Goal: Find specific page/section: Find specific page/section

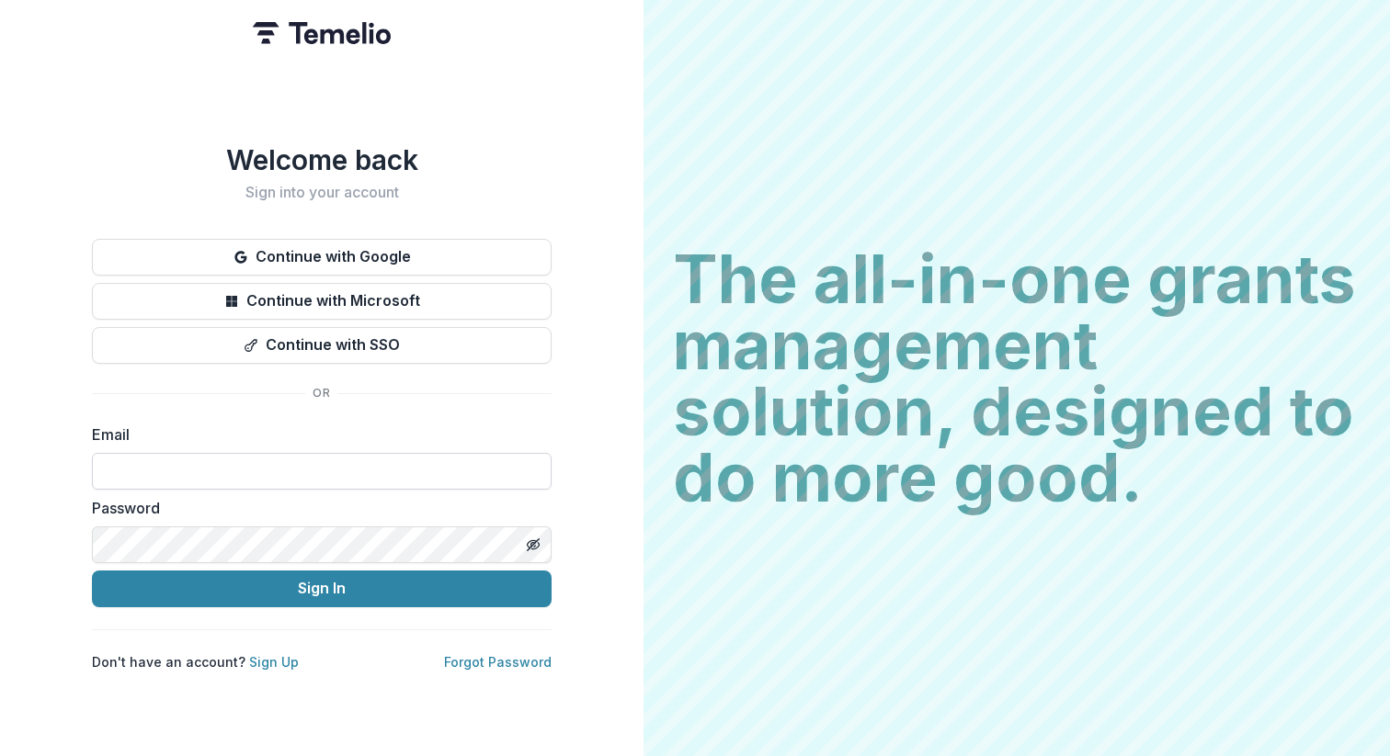
click at [215, 476] on input at bounding box center [321, 471] width 459 height 37
type input "**********"
click at [262, 587] on button "Sign In" at bounding box center [321, 589] width 459 height 37
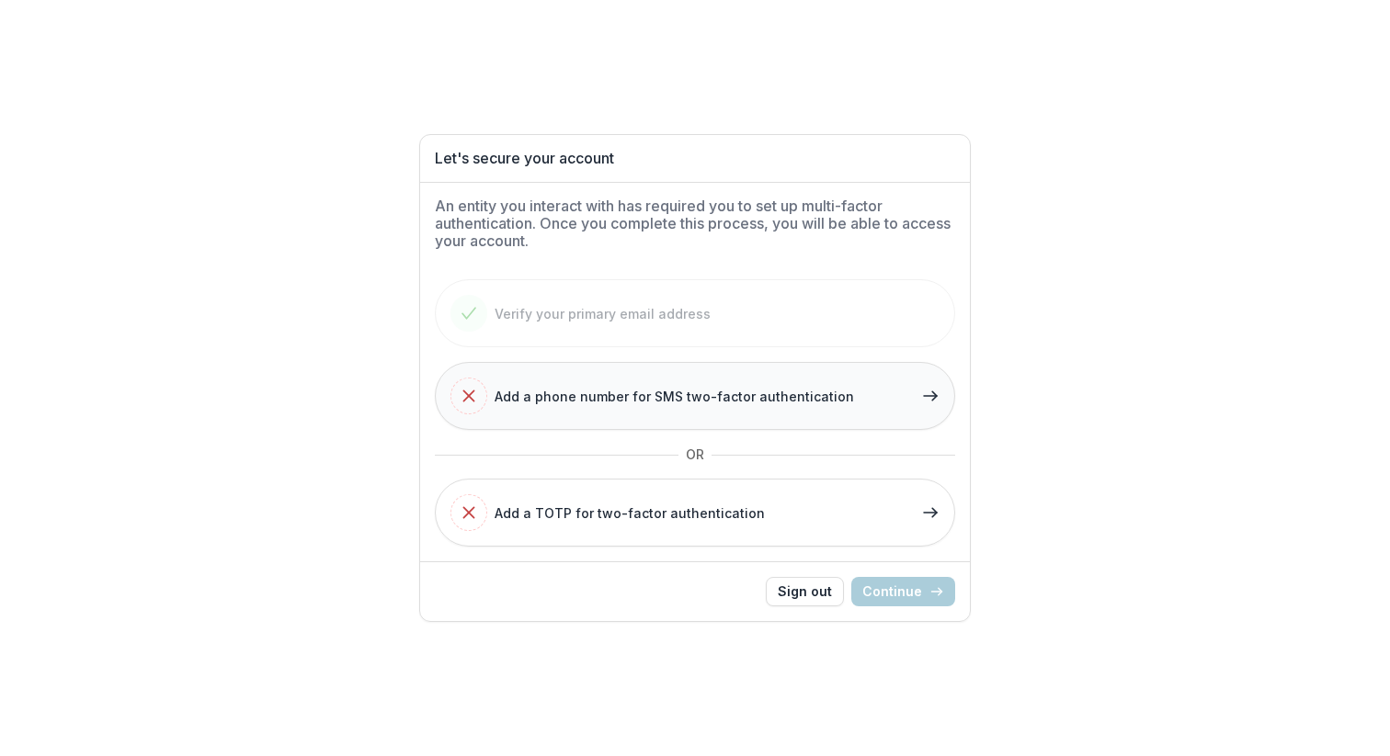
click at [936, 394] on polyline "button" at bounding box center [934, 396] width 5 height 8
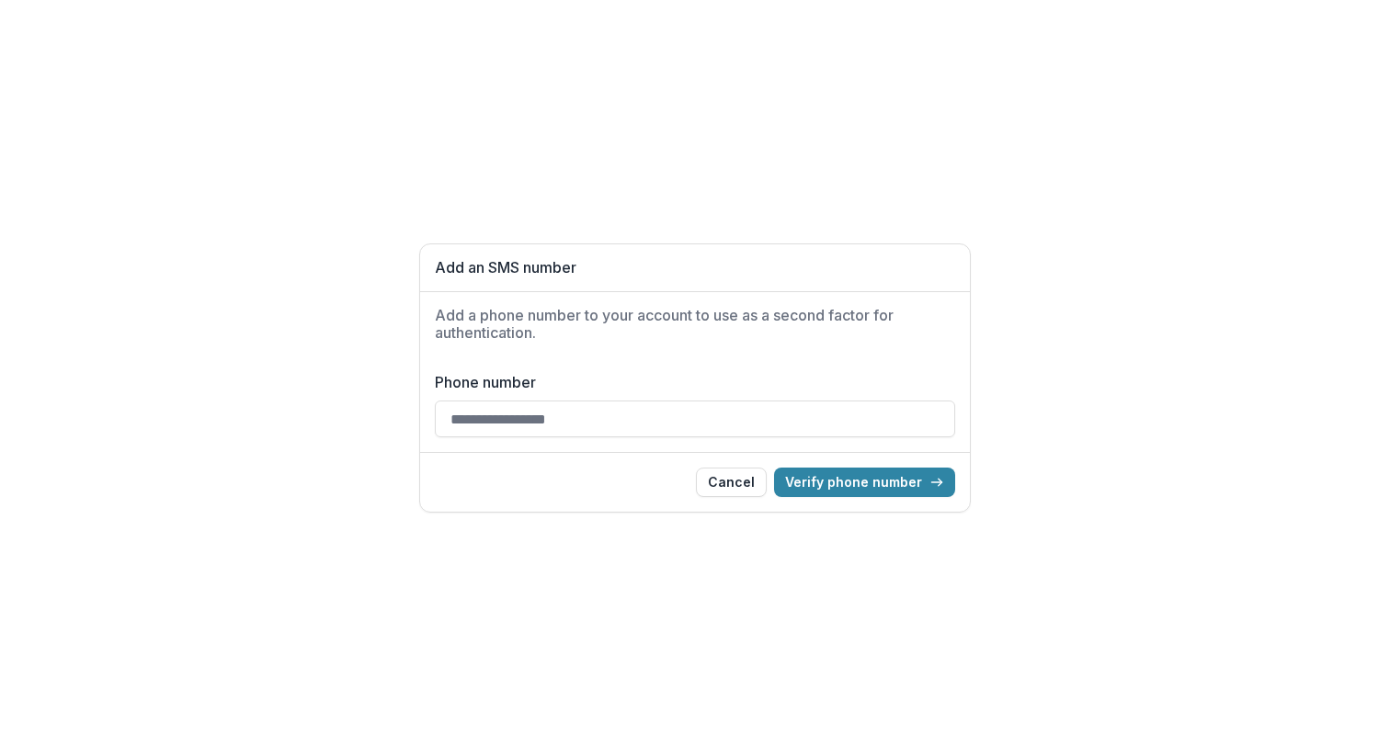
click at [619, 424] on input "Phone number" at bounding box center [695, 419] width 520 height 37
type input "**********"
click at [832, 482] on button "Verify phone number" at bounding box center [864, 482] width 181 height 29
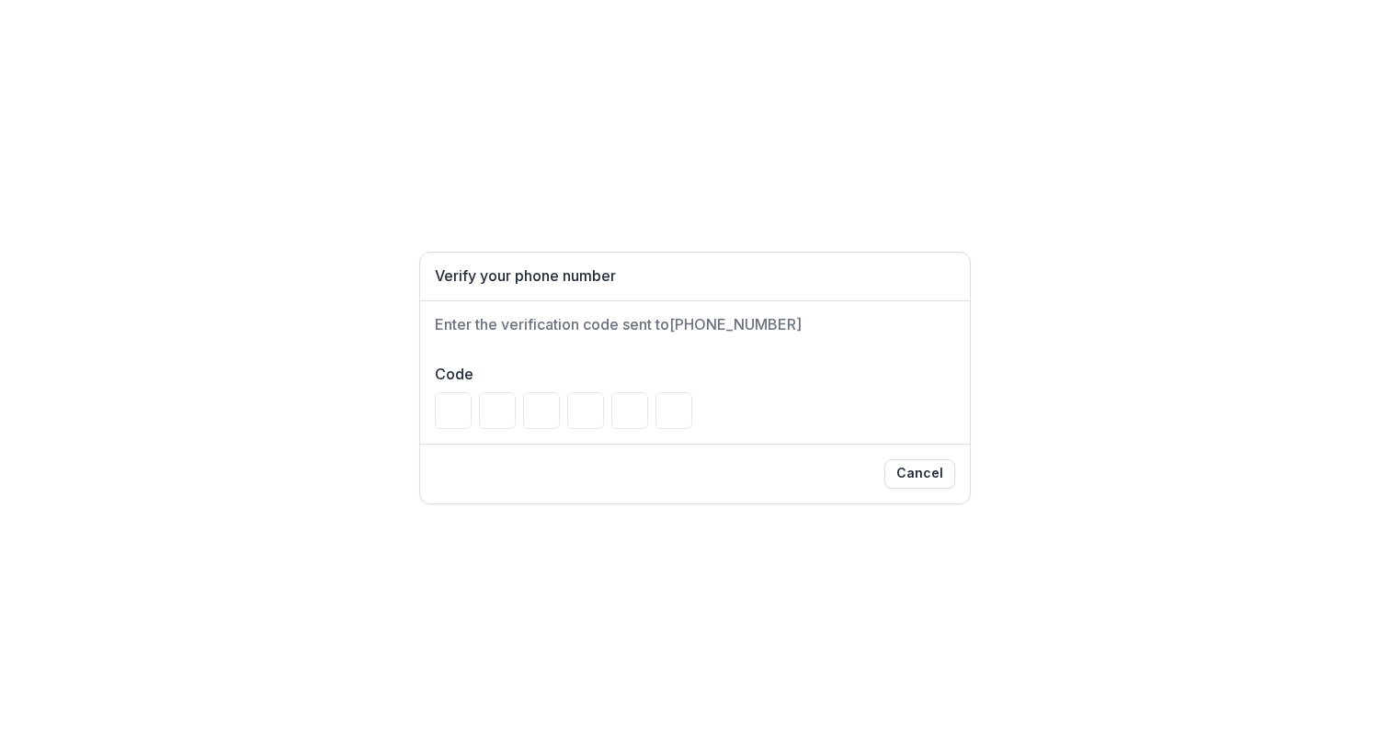
type input "*"
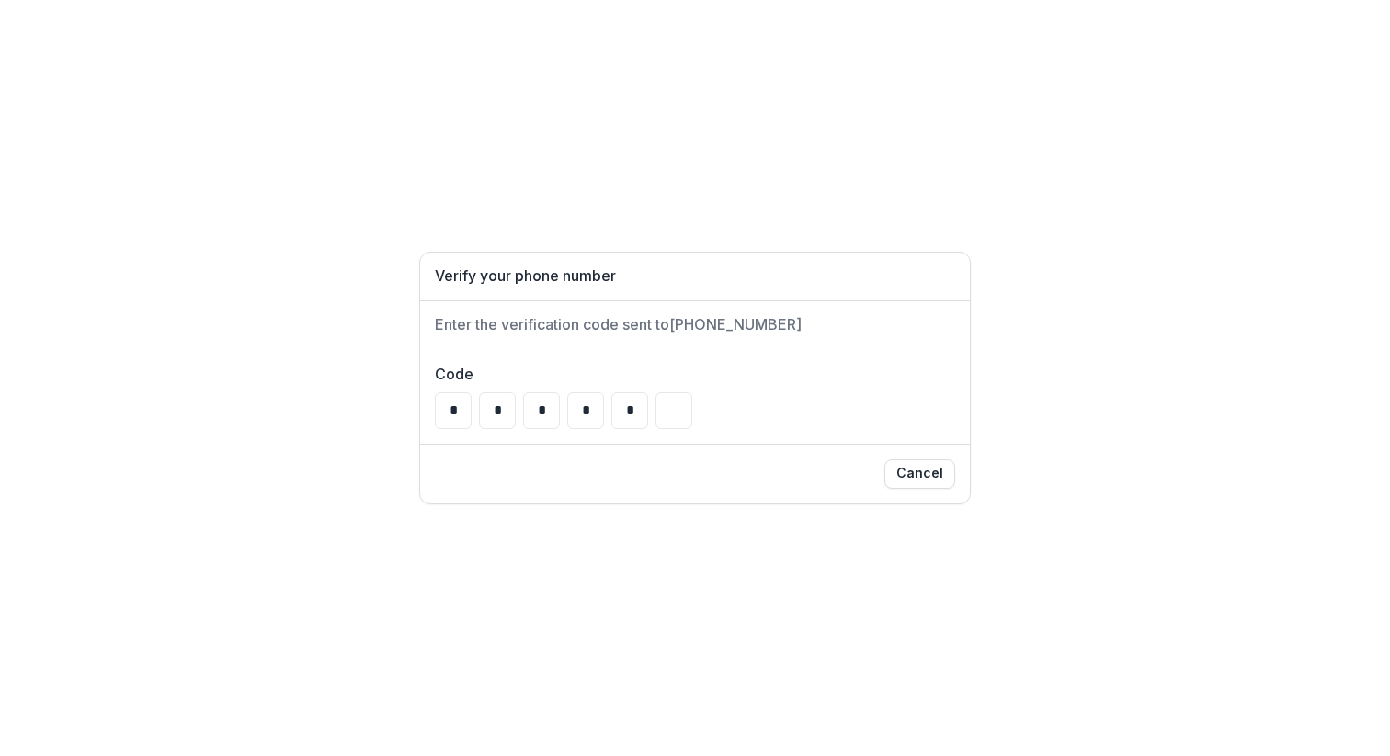
type input "*"
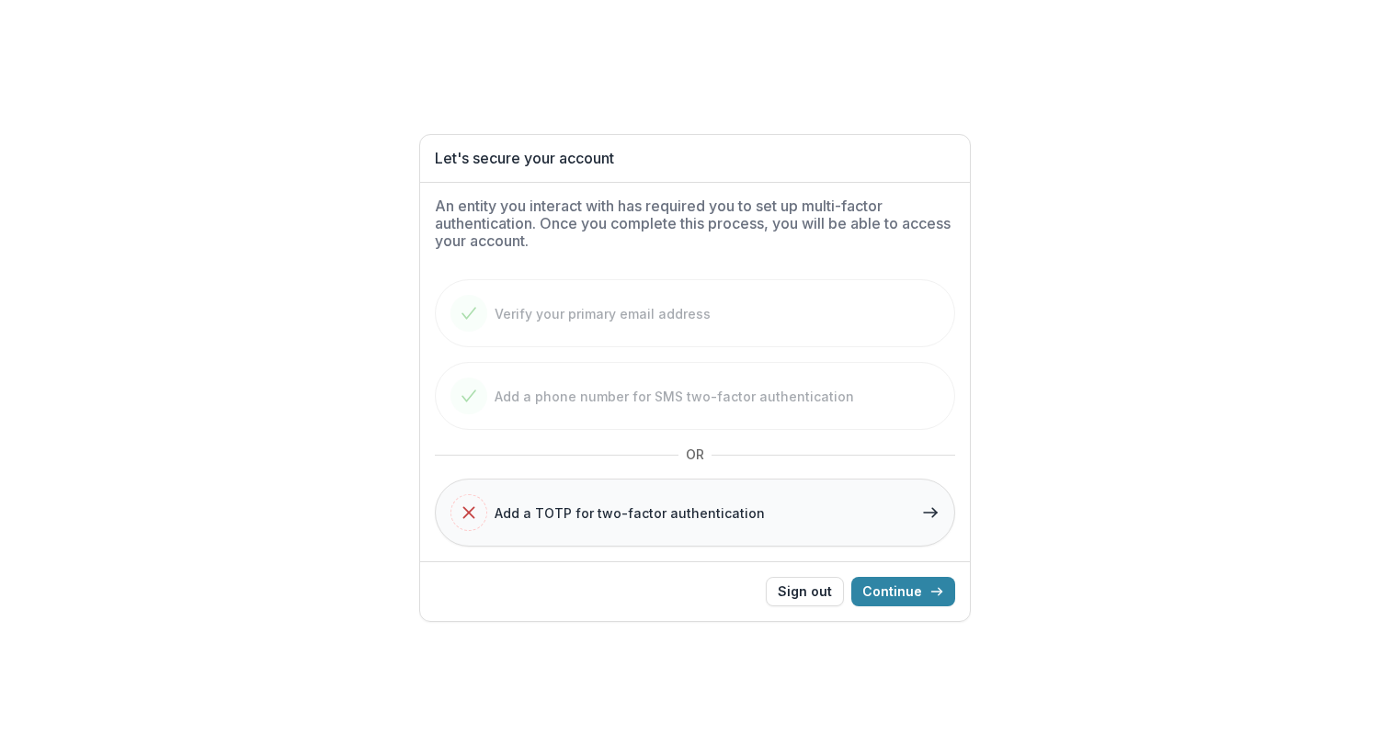
click at [936, 512] on polyline "button" at bounding box center [934, 513] width 5 height 8
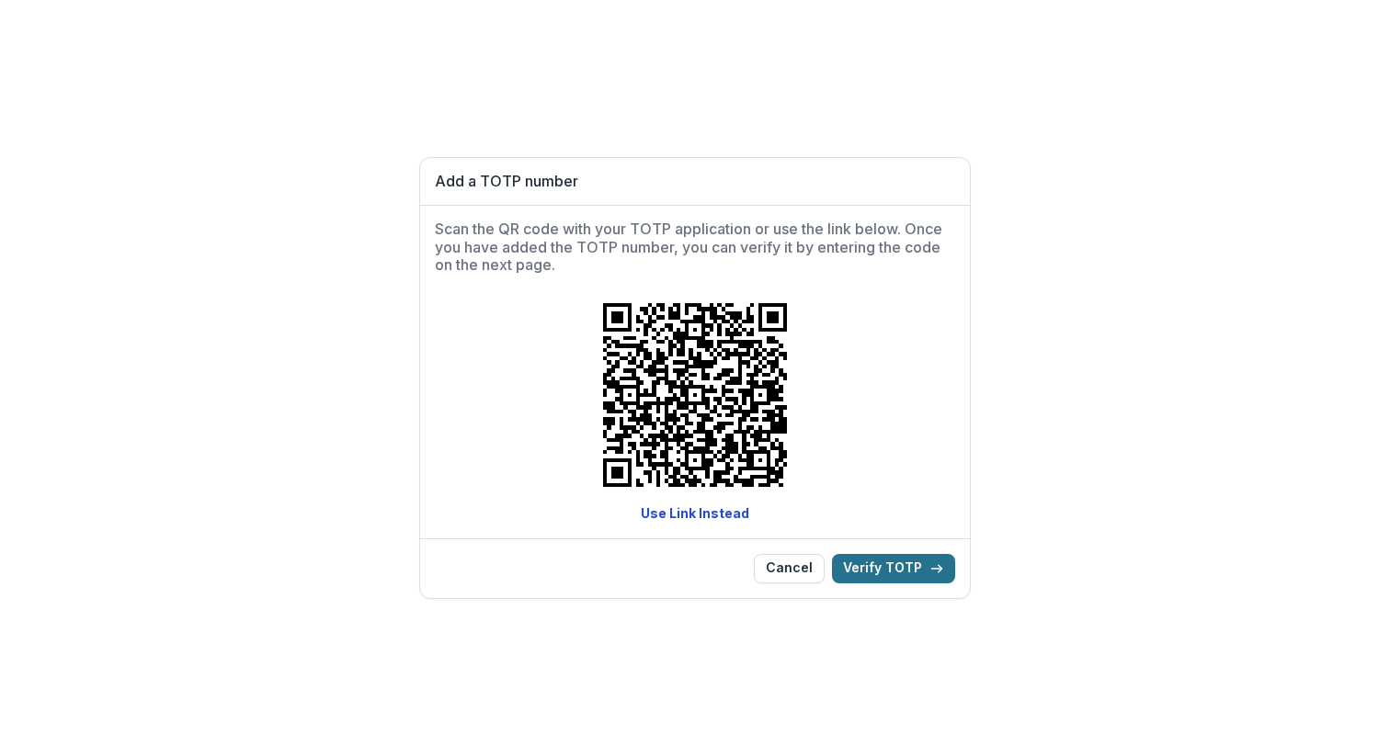
click at [893, 567] on button "Verify TOTP" at bounding box center [893, 568] width 123 height 29
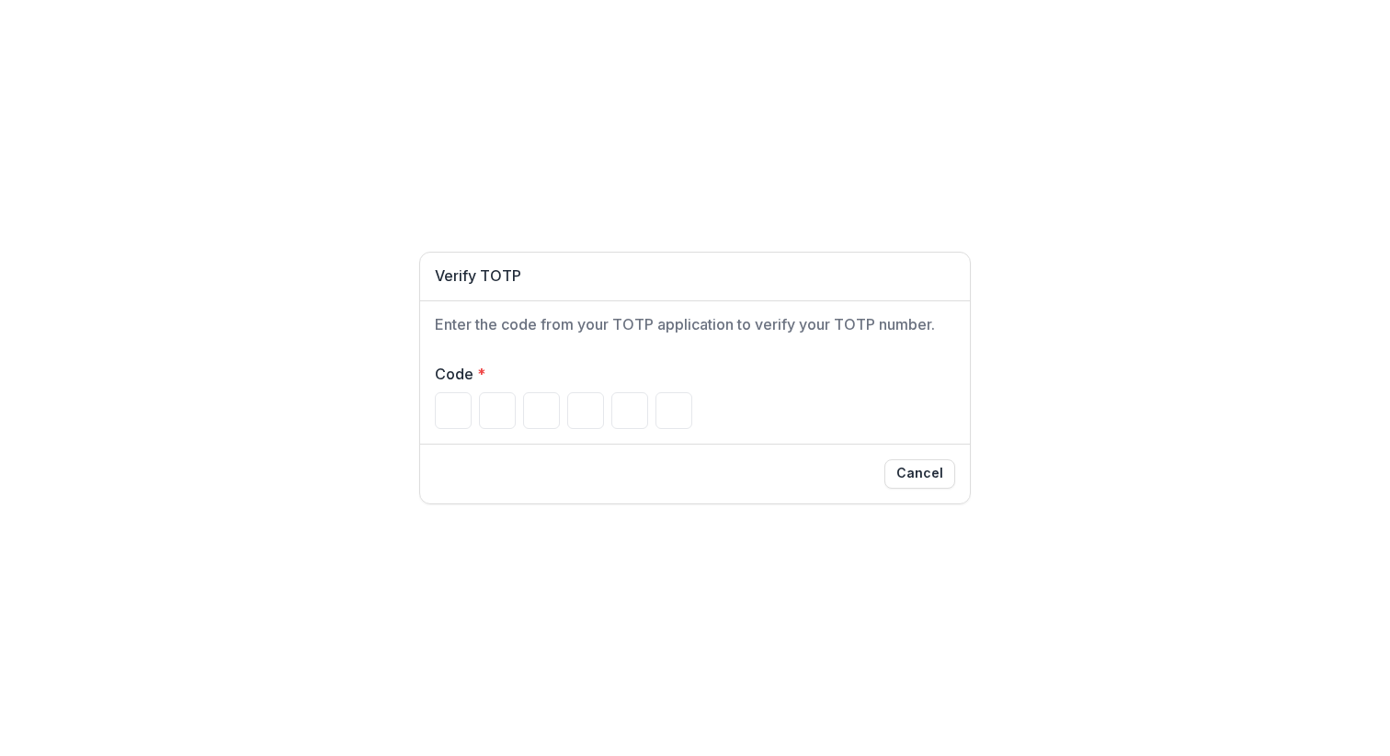
type input "*"
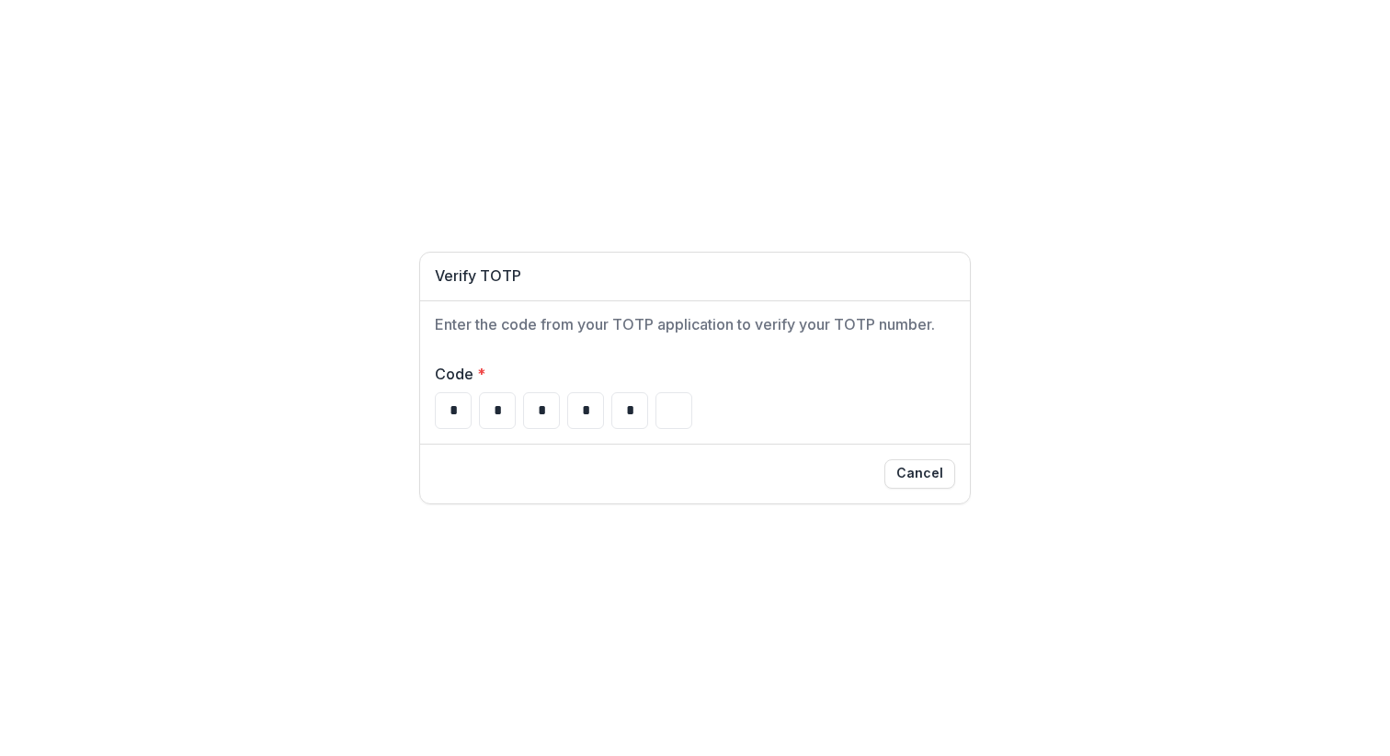
type input "*"
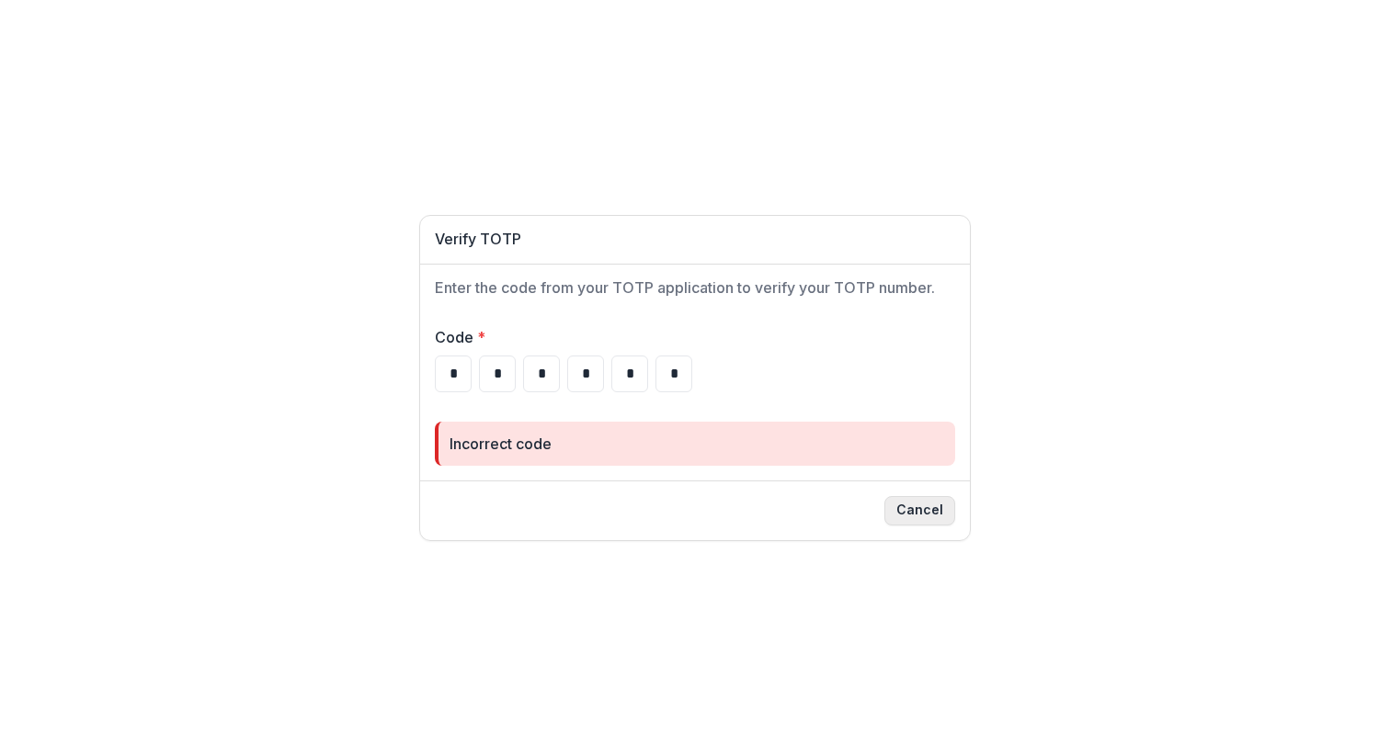
click at [926, 510] on button "Cancel" at bounding box center [919, 510] width 71 height 29
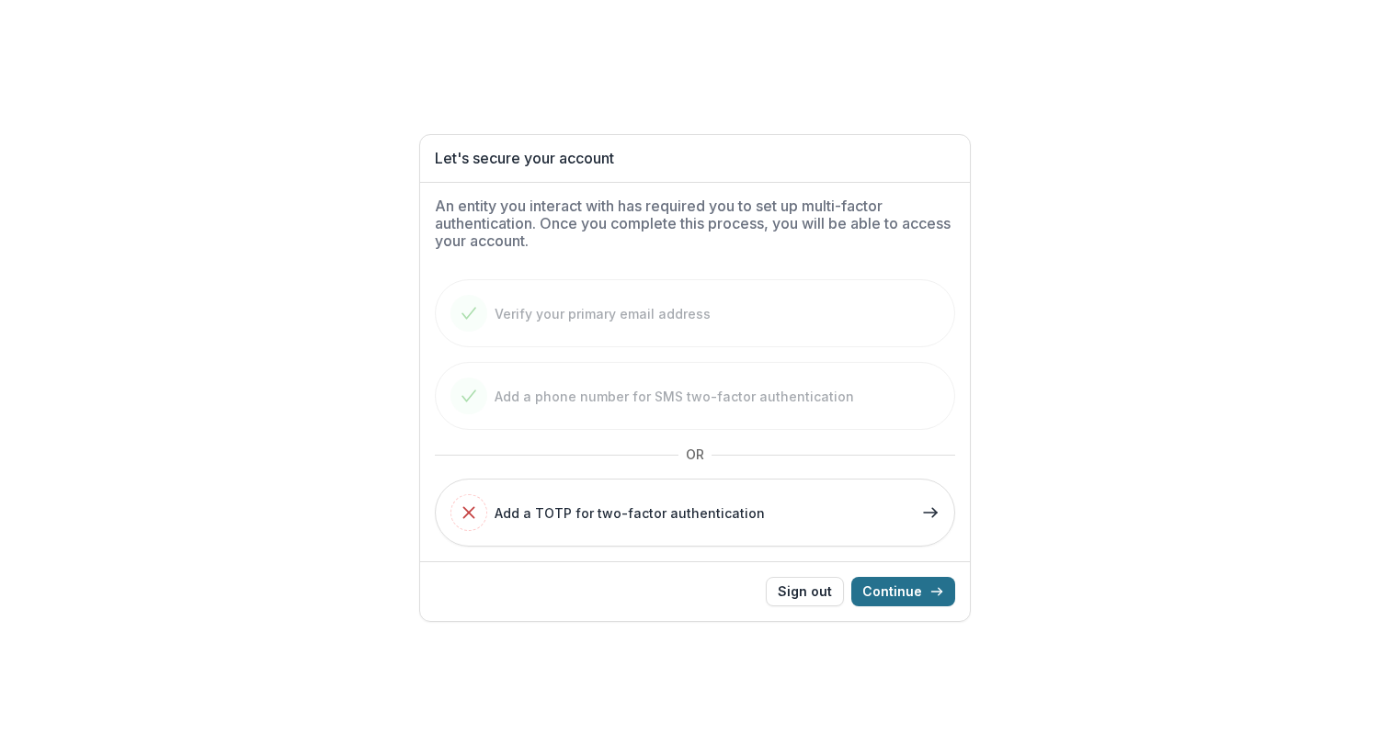
click at [905, 585] on button "Continue" at bounding box center [903, 591] width 104 height 29
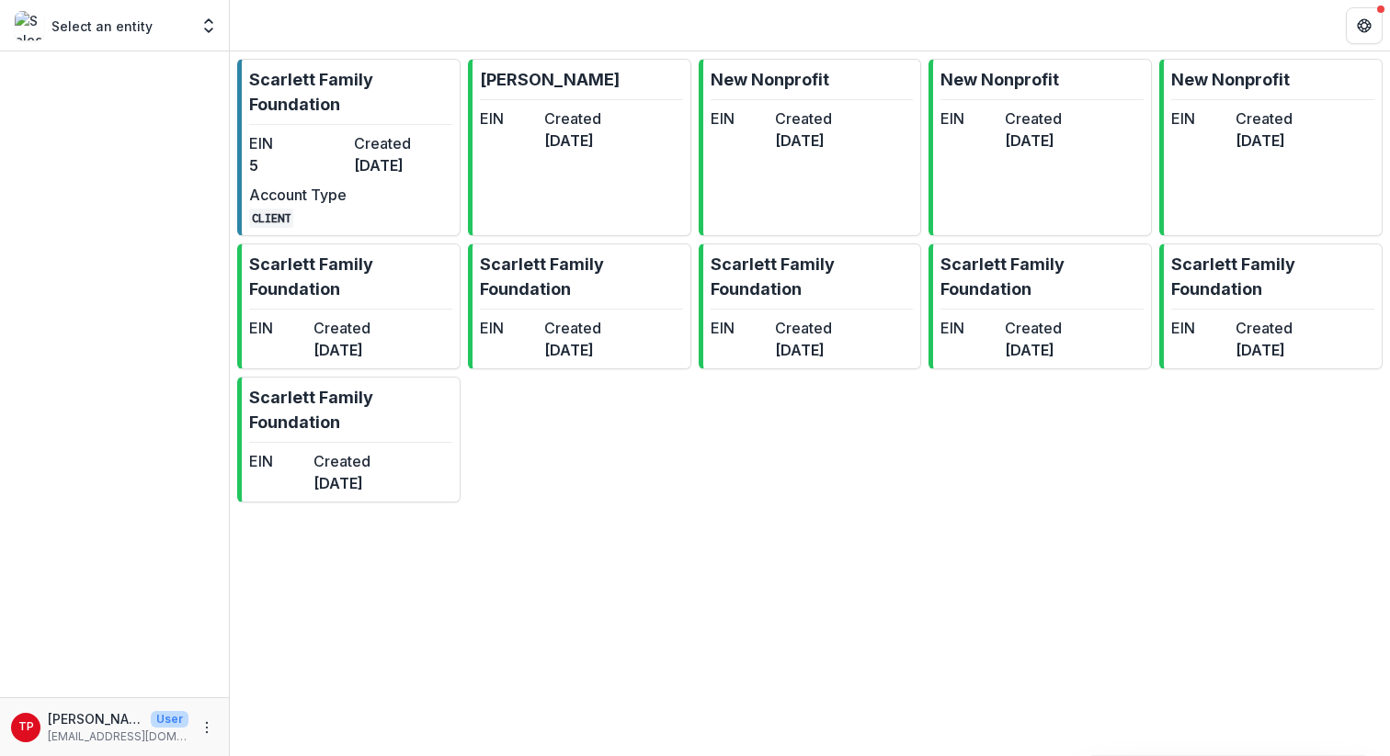
click at [124, 27] on p "Select an entity" at bounding box center [101, 26] width 101 height 19
click at [206, 29] on polyline "Open entity switcher" at bounding box center [208, 30] width 7 height 4
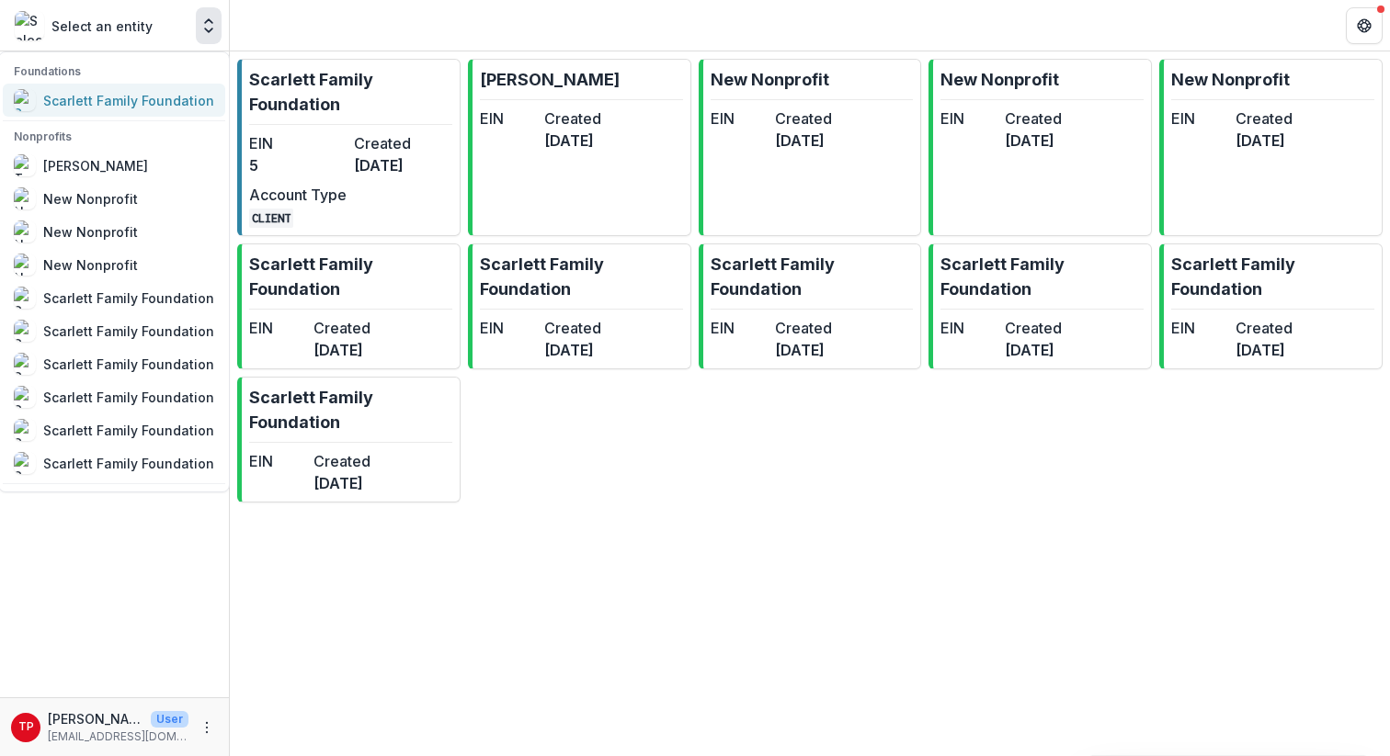
click at [129, 100] on div "Scarlett Family Foundation" at bounding box center [128, 100] width 171 height 19
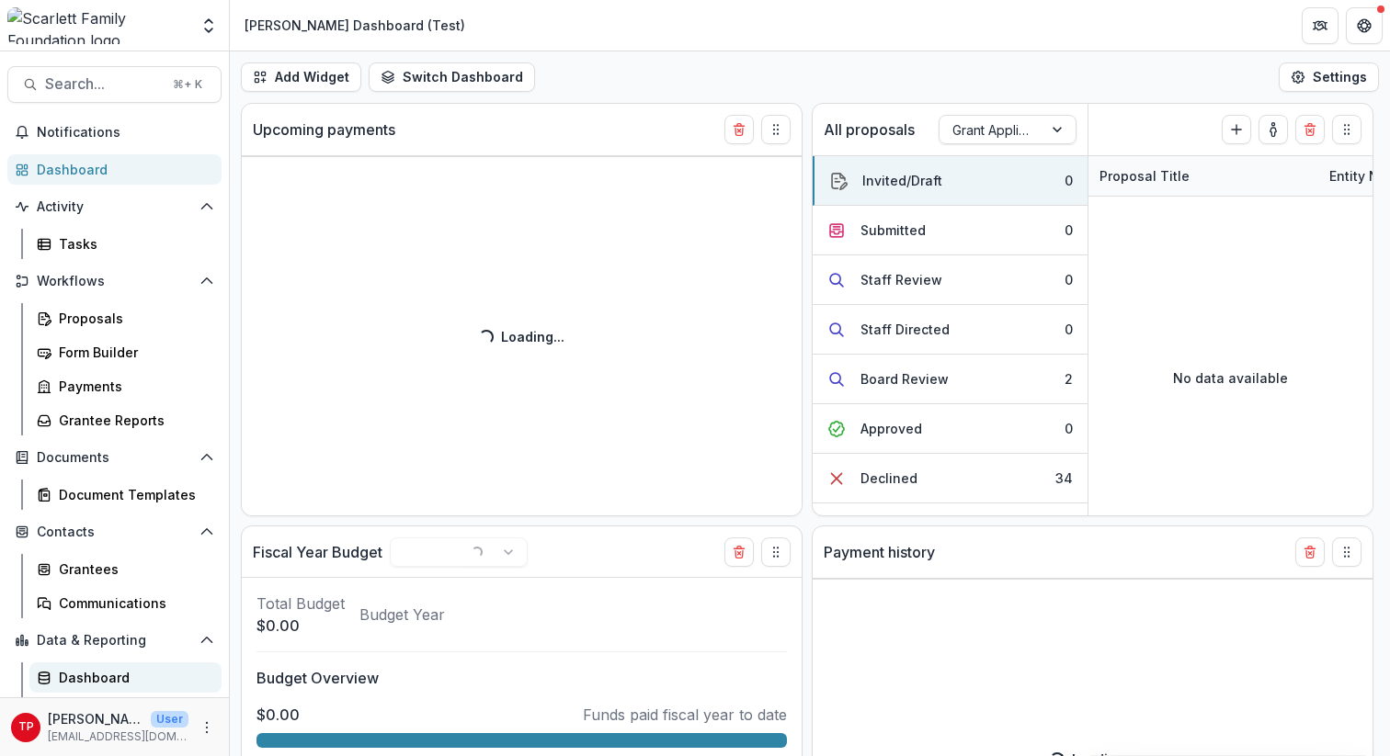
select select "******"
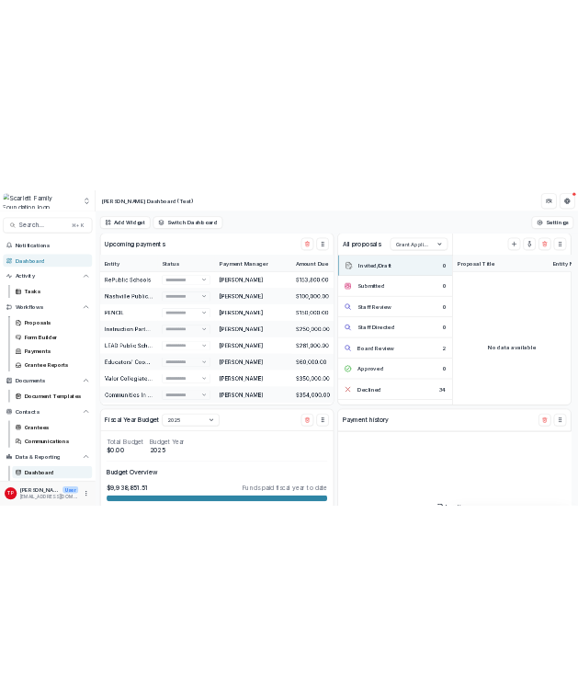
scroll to position [29, 0]
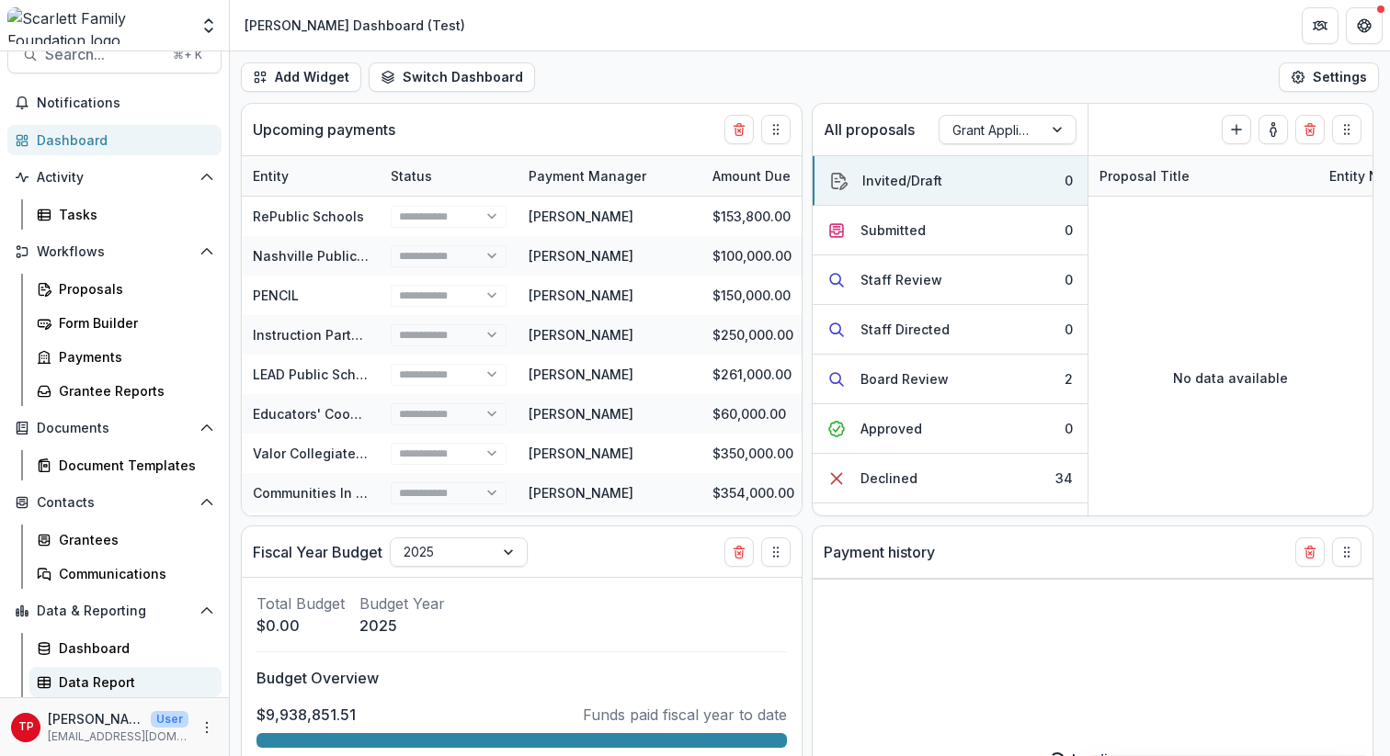
click at [84, 679] on div "Data Report" at bounding box center [133, 682] width 148 height 19
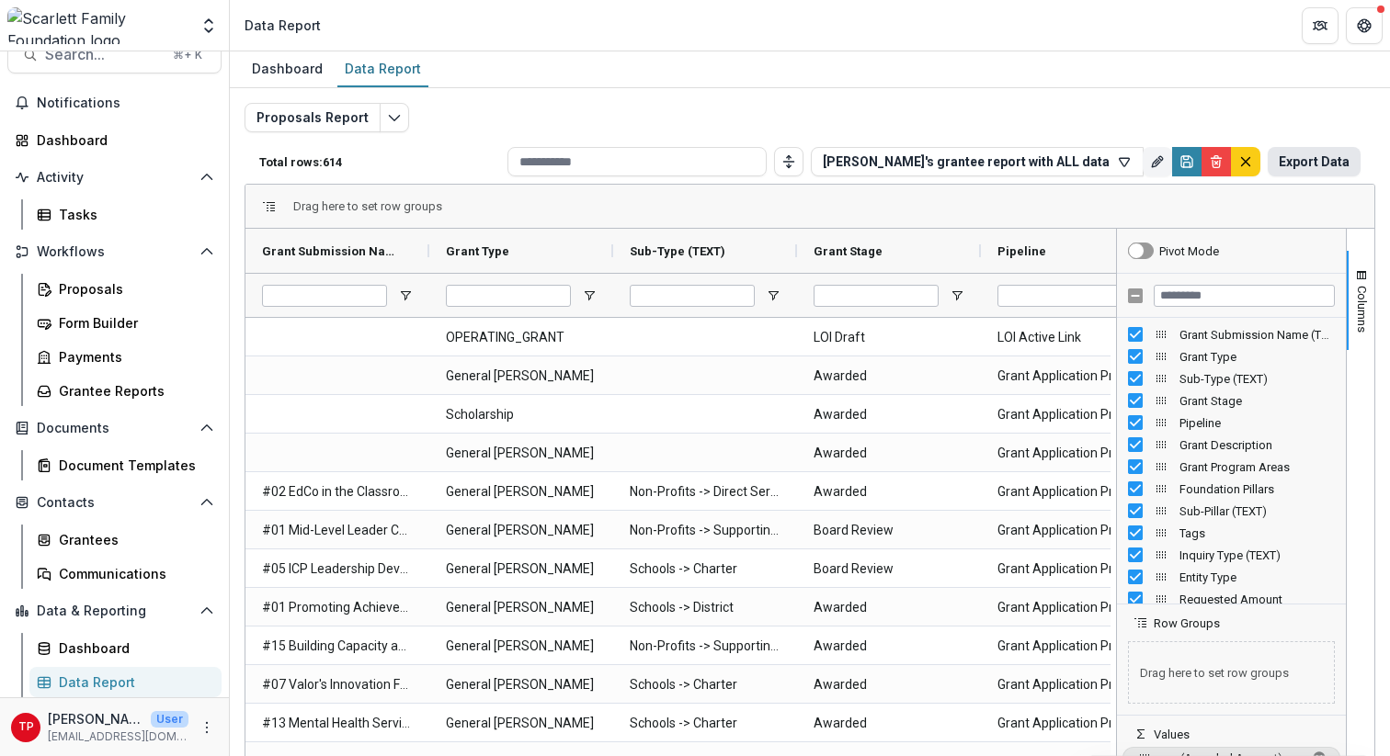
click at [1310, 159] on button "Export Data" at bounding box center [1313, 161] width 93 height 29
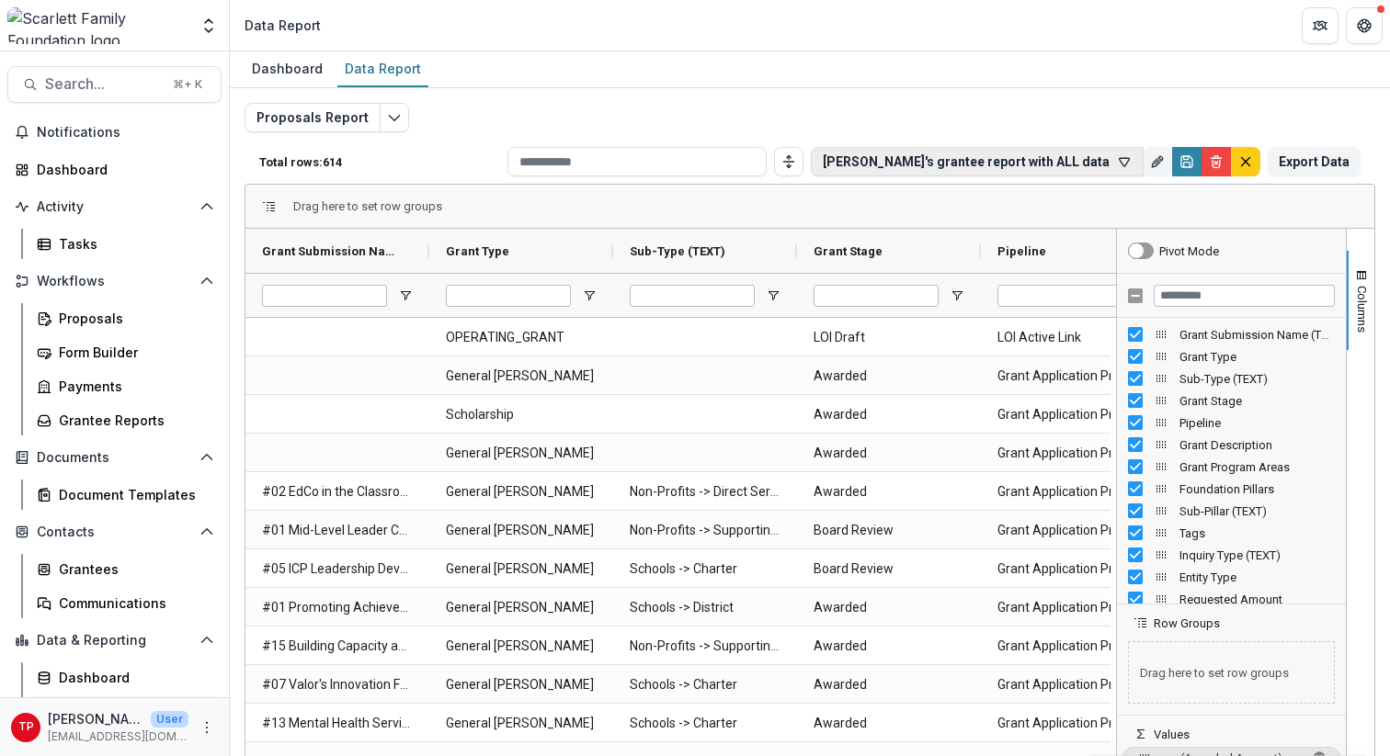
click at [1119, 158] on icon "button" at bounding box center [1124, 162] width 10 height 8
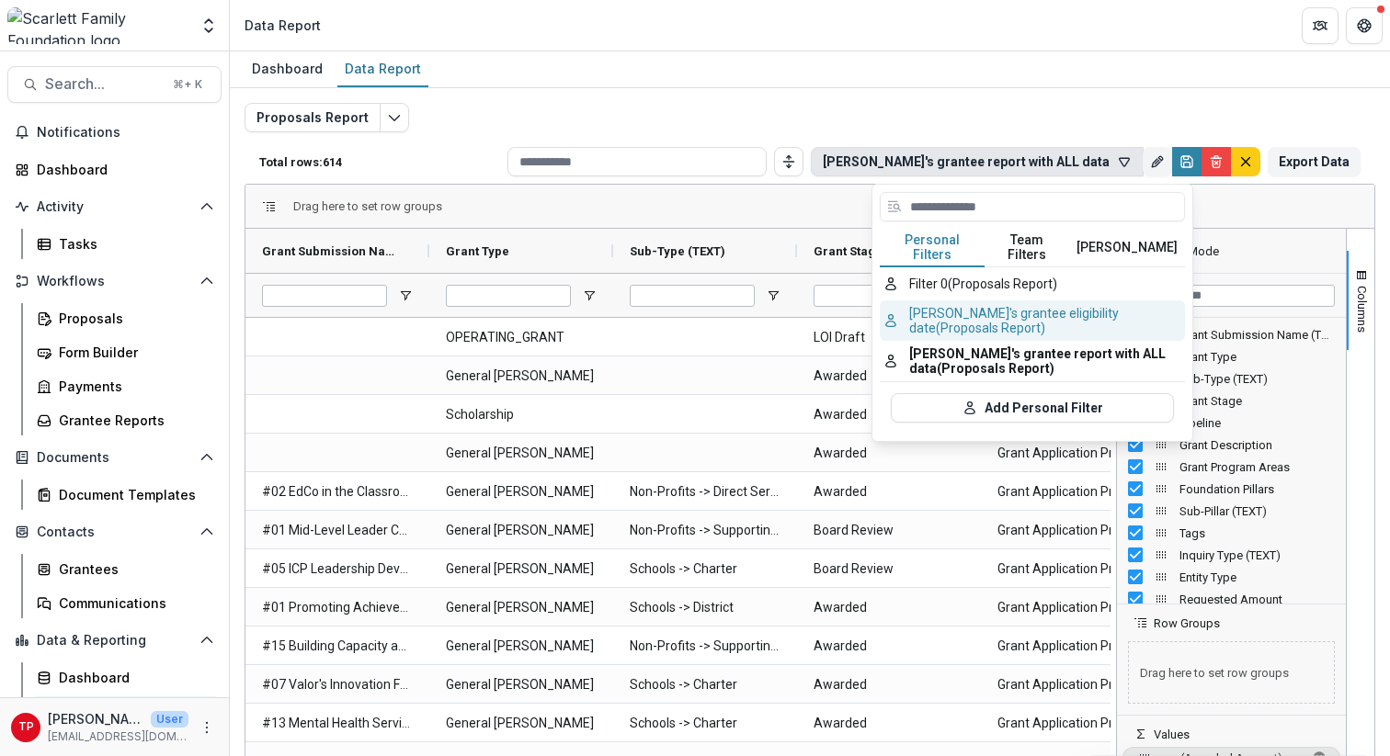
click at [961, 302] on button "[PERSON_NAME]'s grantee eligibility date (Proposals Report)" at bounding box center [1031, 321] width 305 height 40
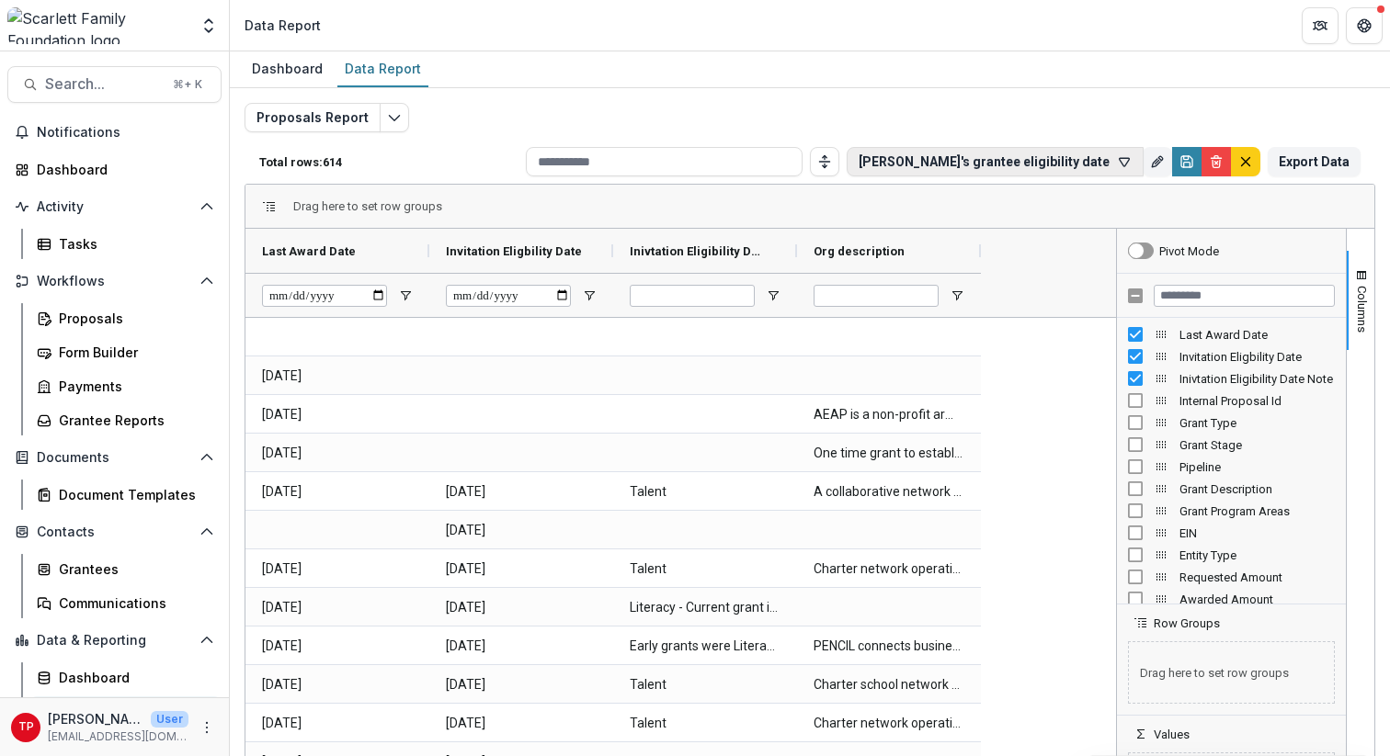
click at [1117, 162] on icon "button" at bounding box center [1124, 161] width 15 height 15
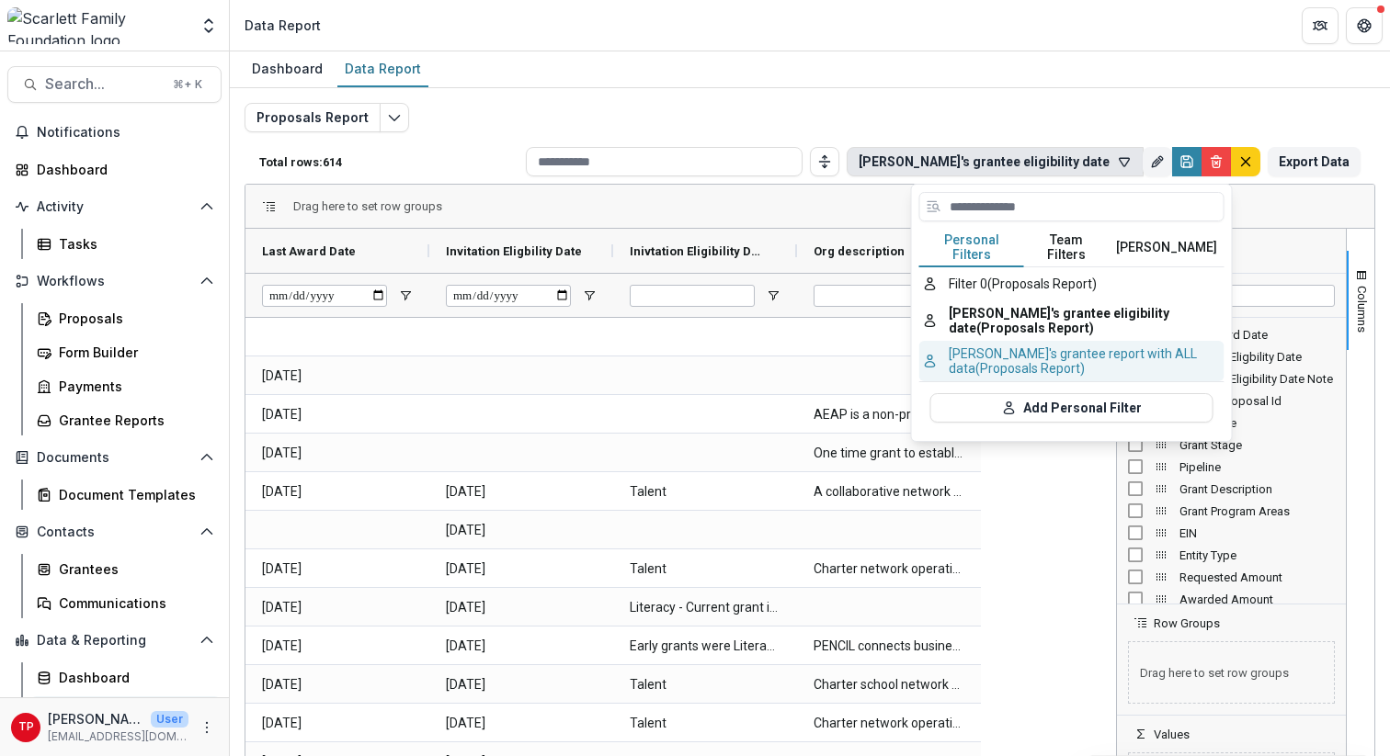
click at [1056, 351] on button "[PERSON_NAME]'s grantee report with ALL data (Proposals Report)" at bounding box center [1071, 361] width 305 height 40
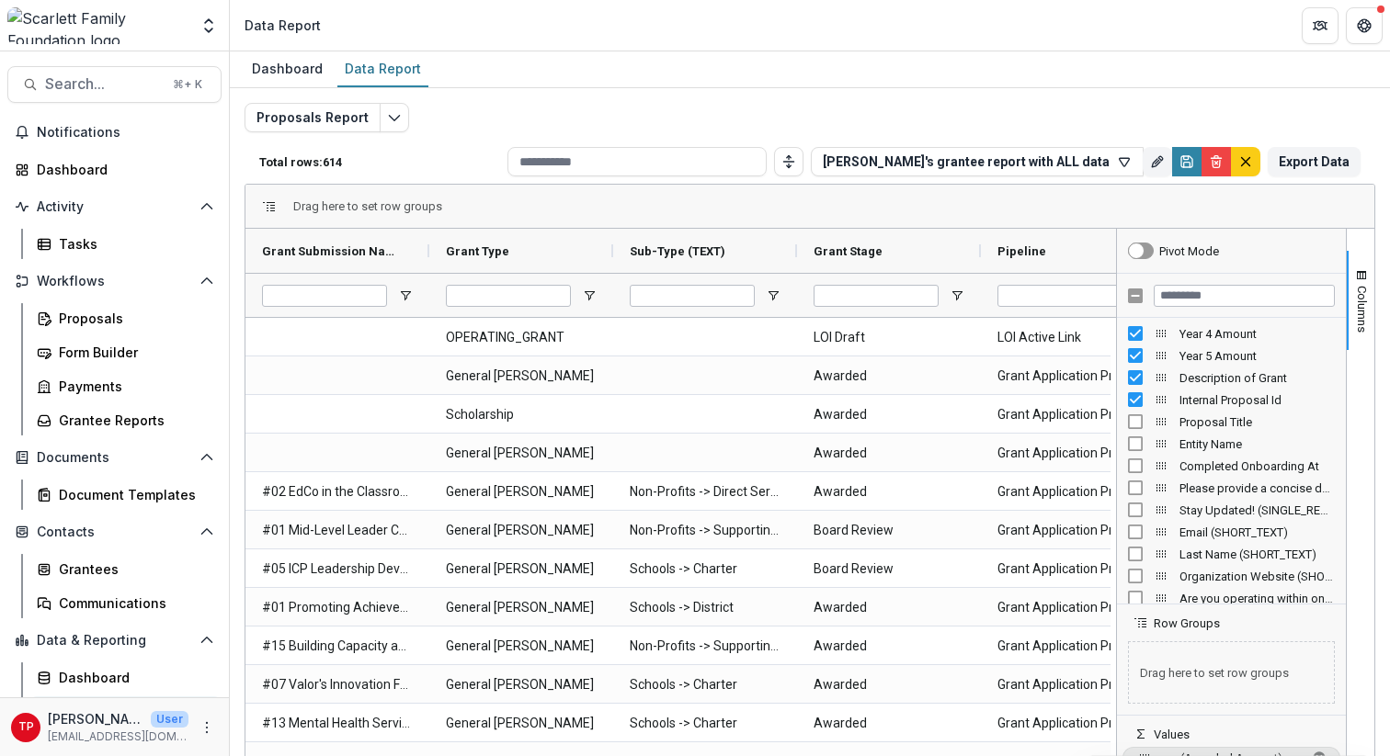
scroll to position [5475, 0]
click at [1188, 437] on span "Entity Name" at bounding box center [1256, 440] width 155 height 14
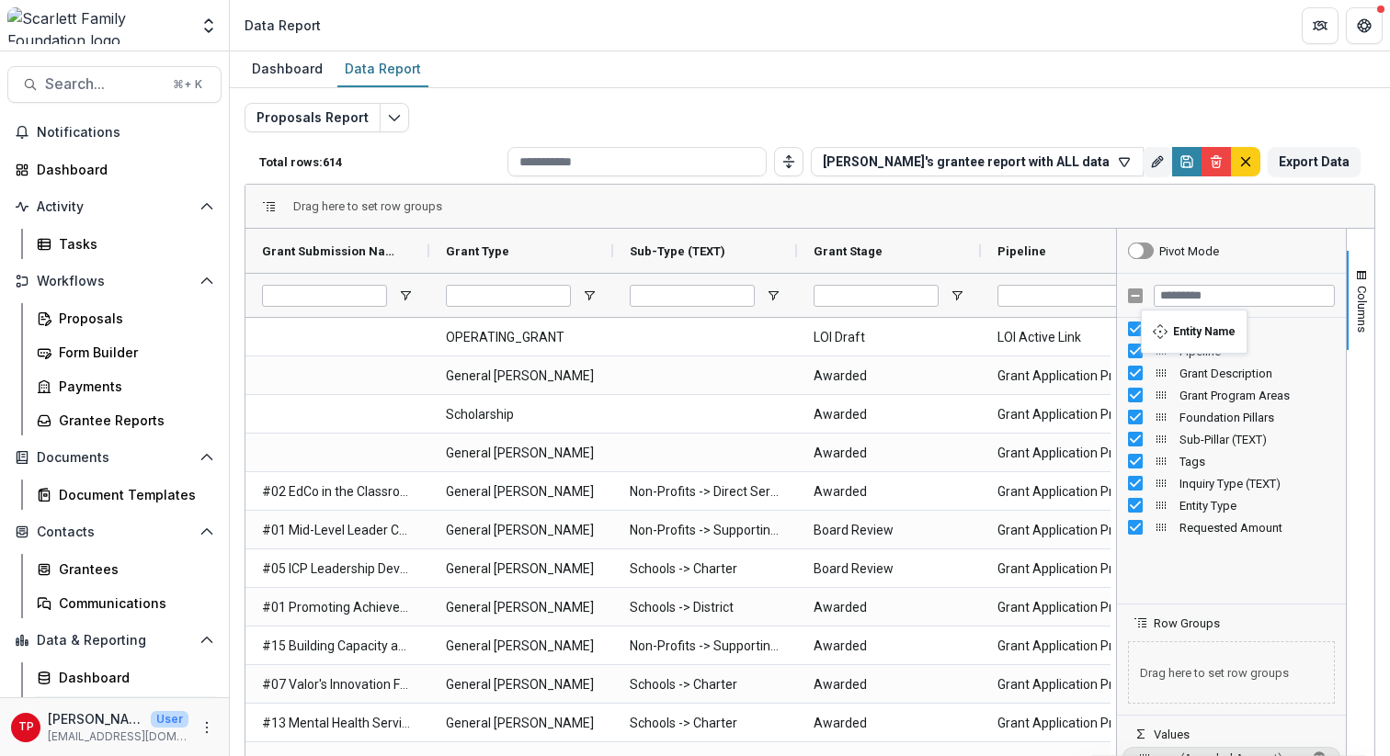
scroll to position [0, 0]
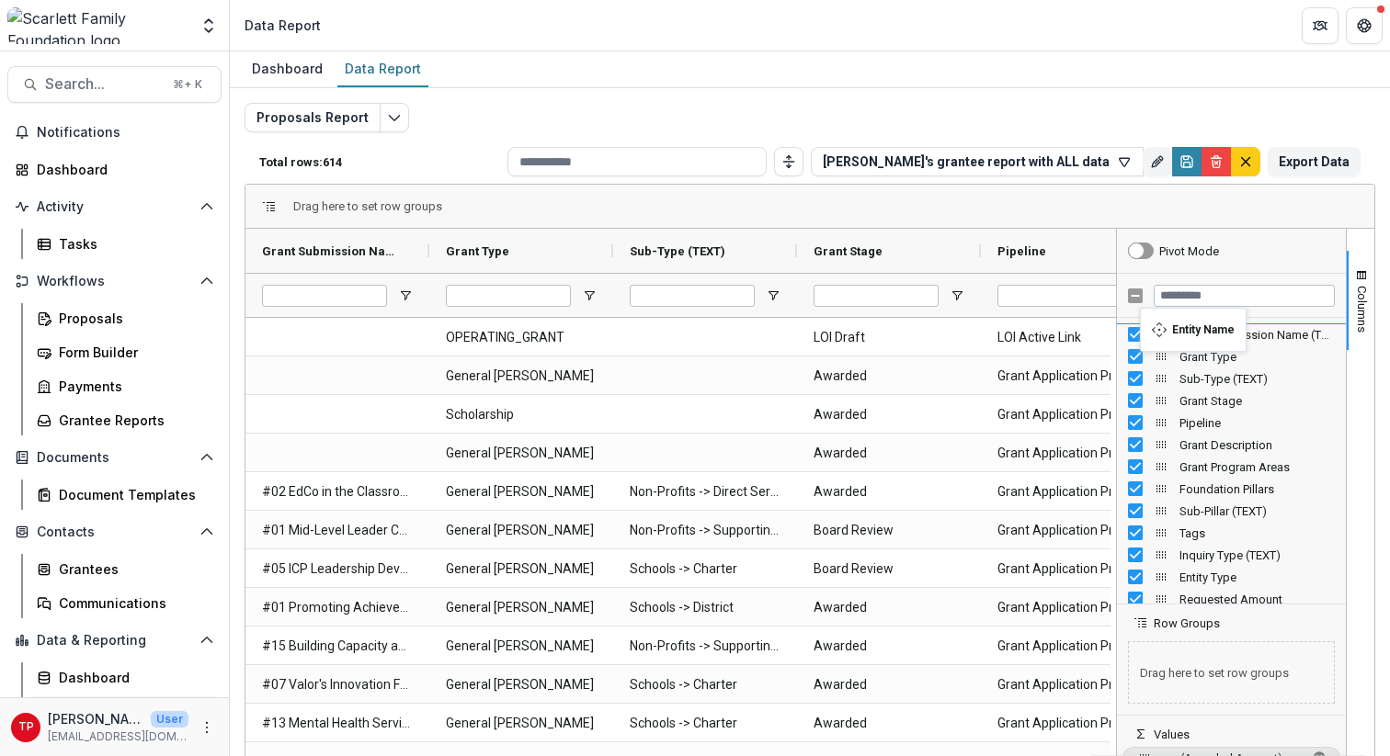
drag, startPoint x: 1154, startPoint y: 440, endPoint x: 1149, endPoint y: 319, distance: 121.4
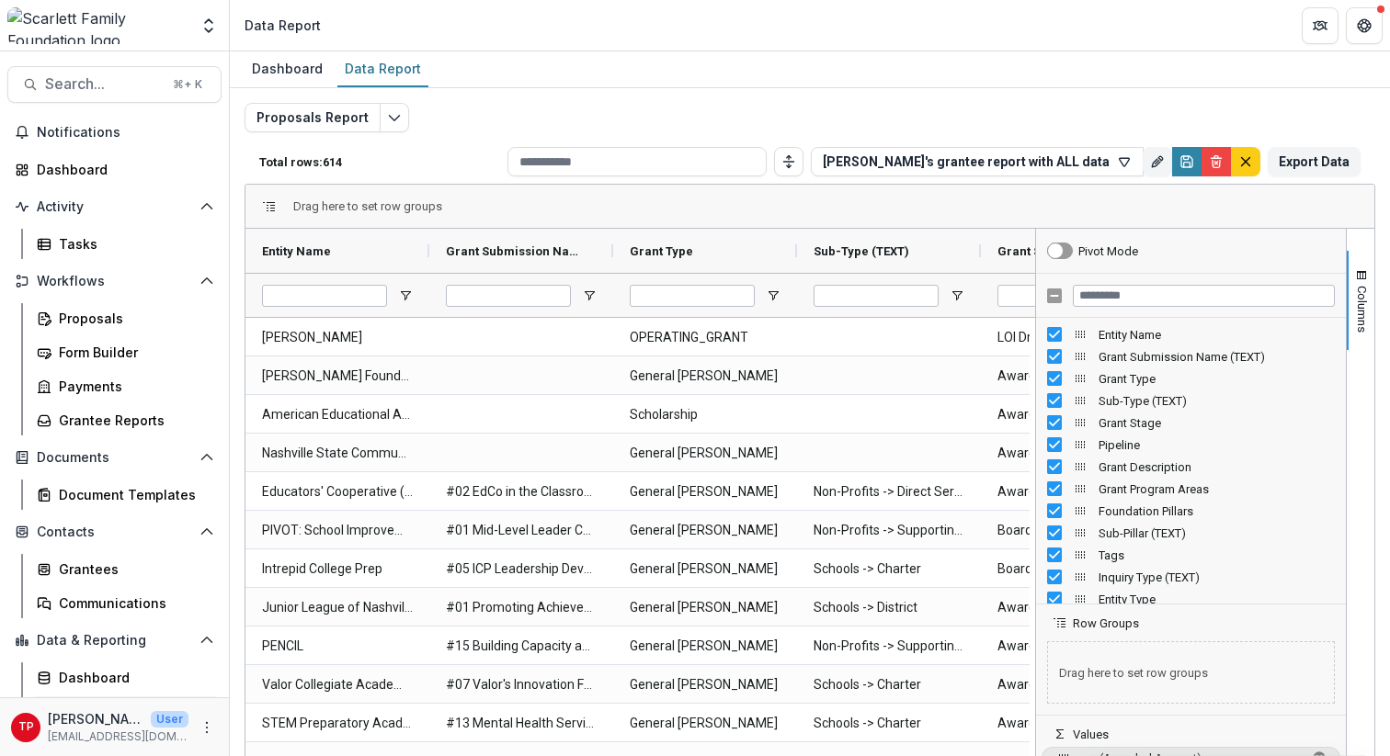
drag, startPoint x: 1109, startPoint y: 448, endPoint x: 1028, endPoint y: 455, distance: 81.1
click at [1033, 455] on div at bounding box center [1035, 527] width 5 height 597
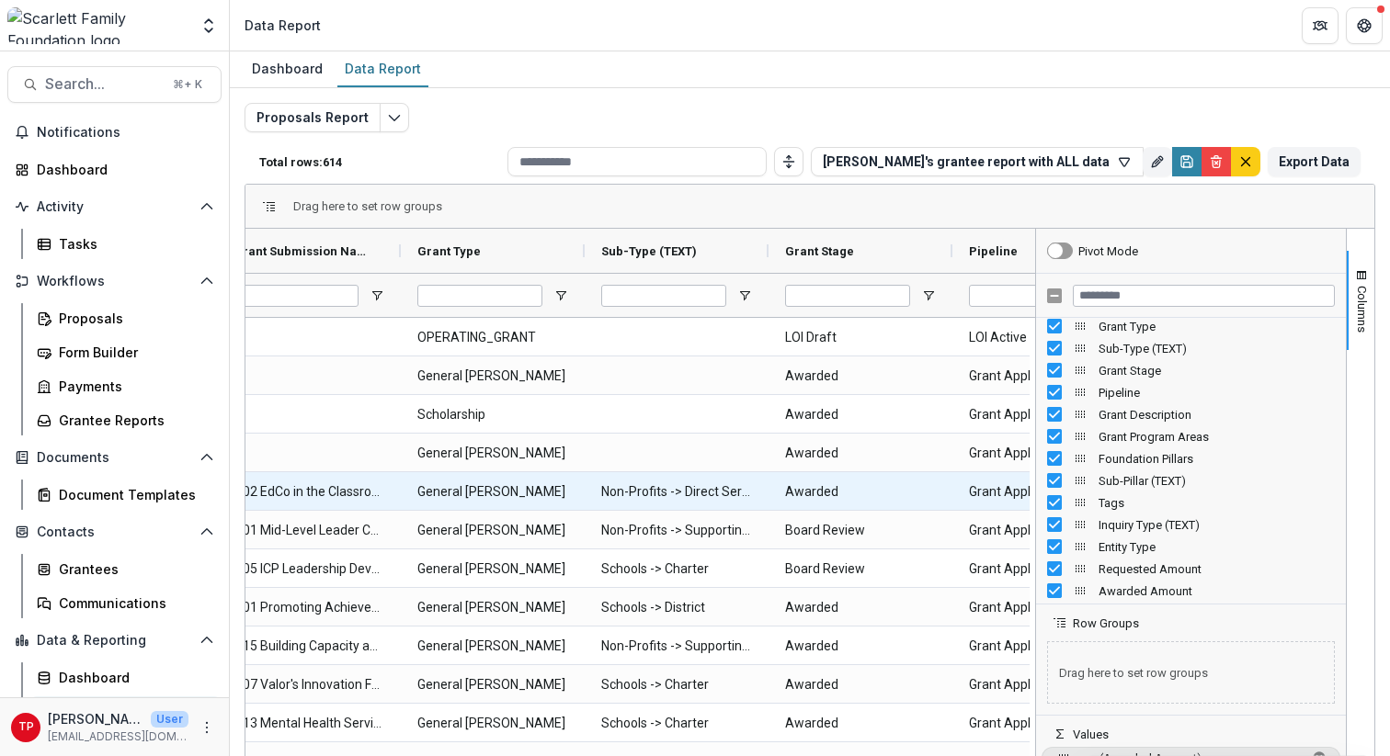
scroll to position [0, 251]
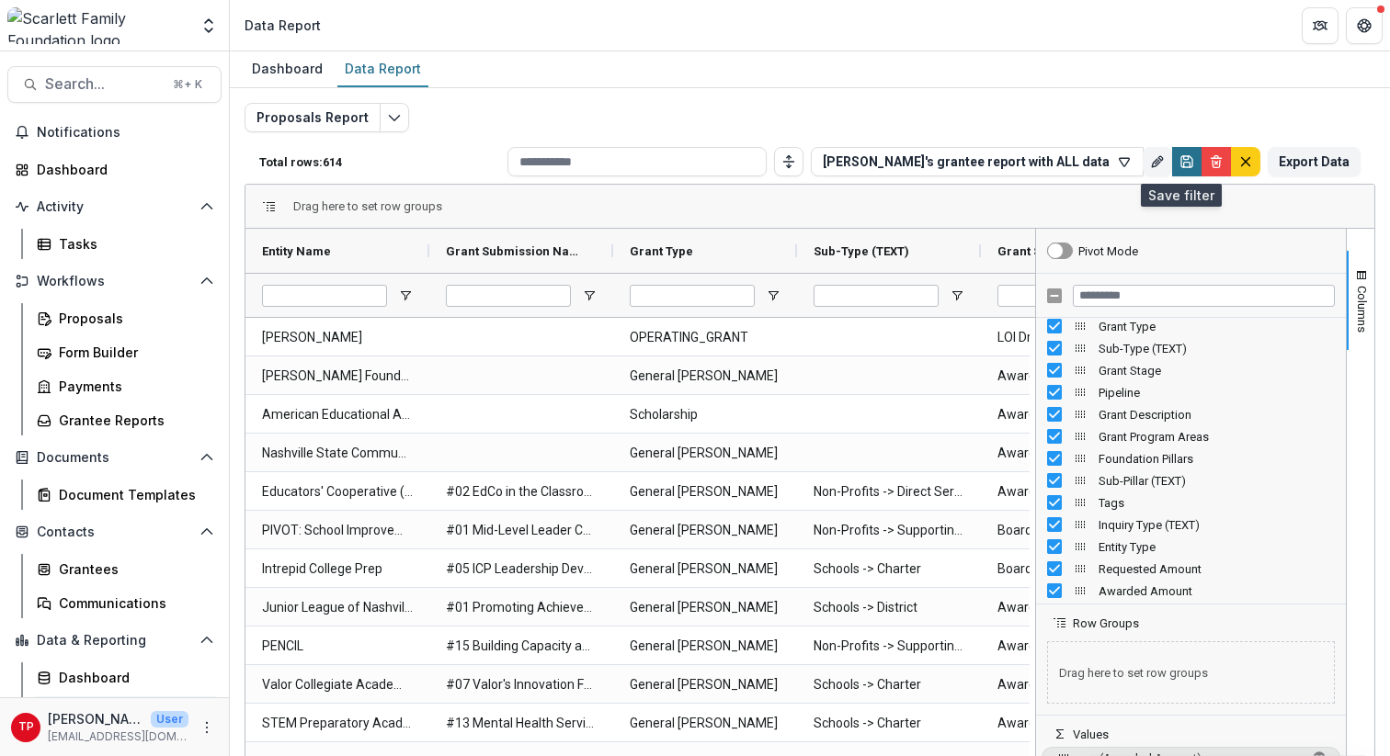
click at [1184, 160] on icon "Save" at bounding box center [1186, 158] width 5 height 4
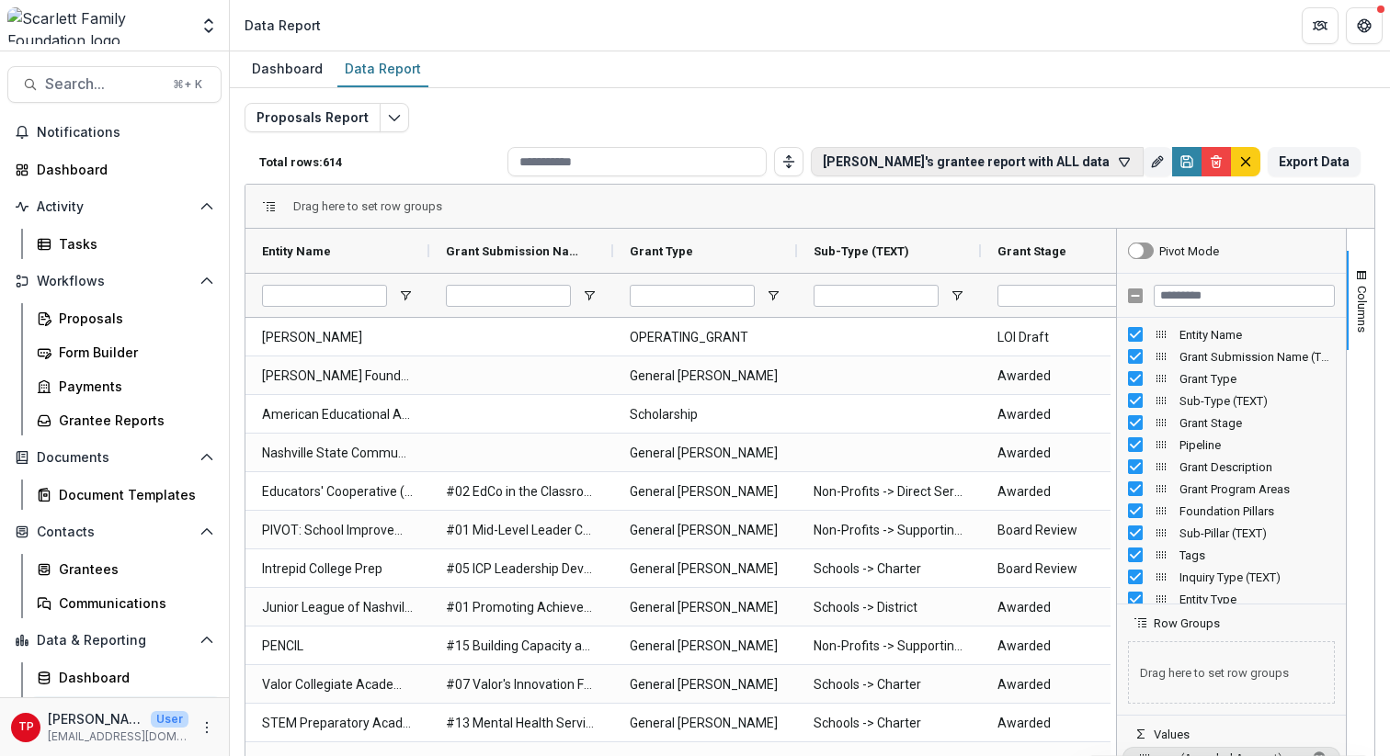
click at [1119, 158] on icon "button" at bounding box center [1124, 162] width 10 height 8
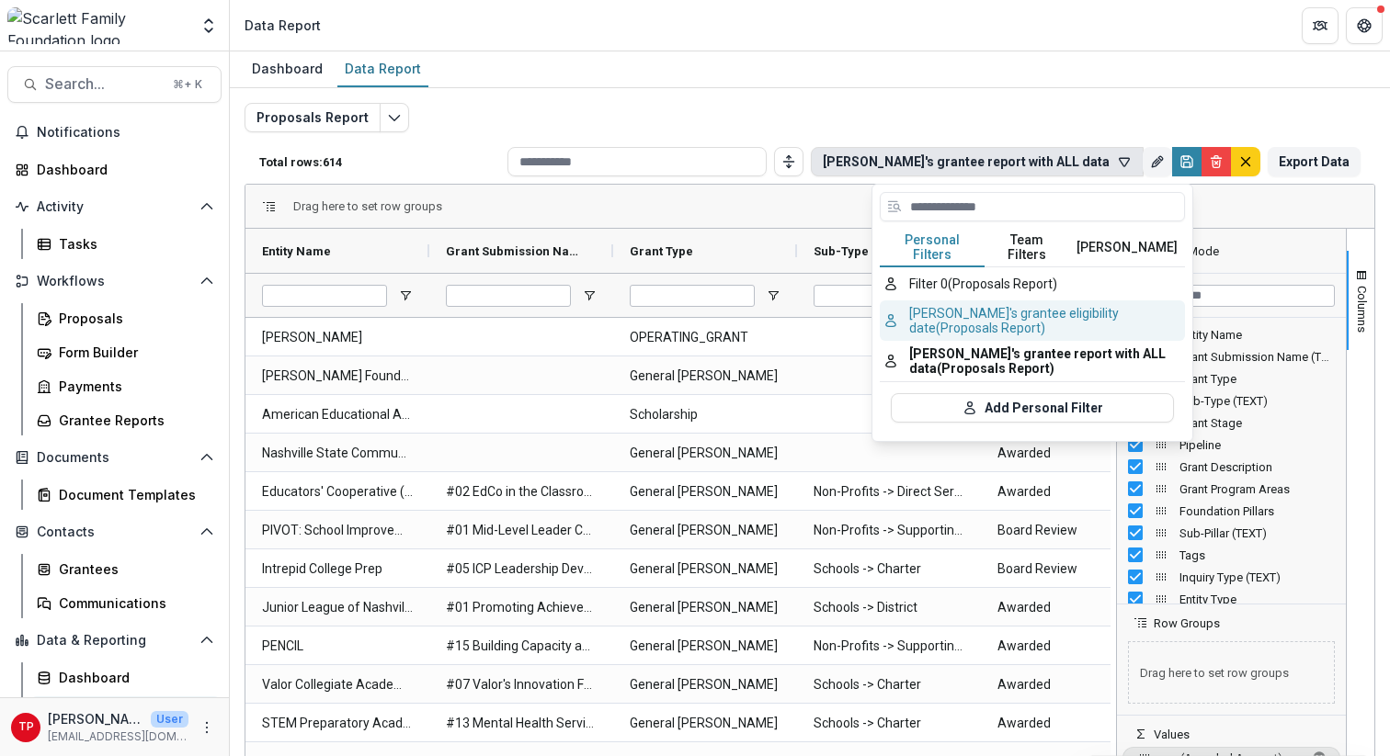
click at [1003, 302] on button "[PERSON_NAME]'s grantee eligibility date (Proposals Report)" at bounding box center [1031, 321] width 305 height 40
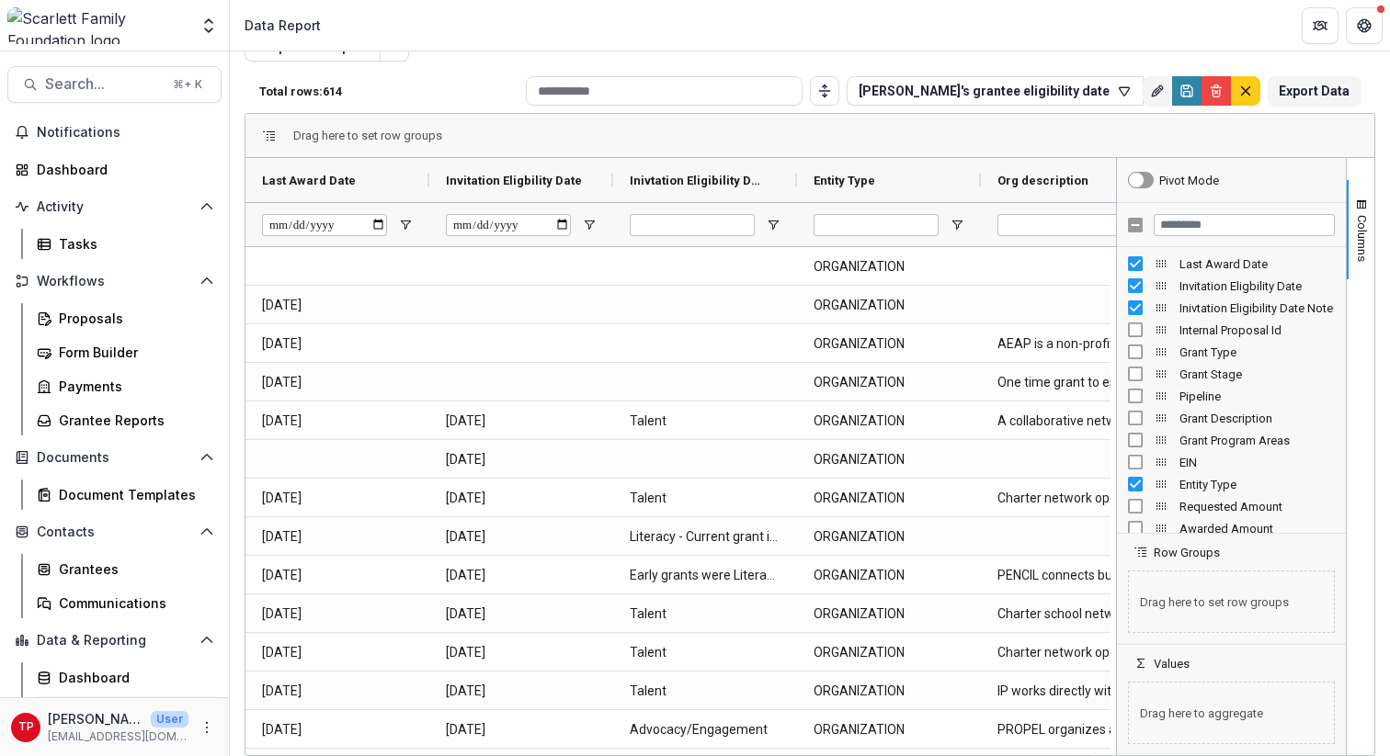
click at [1181, 485] on span "Entity Type" at bounding box center [1256, 485] width 155 height 14
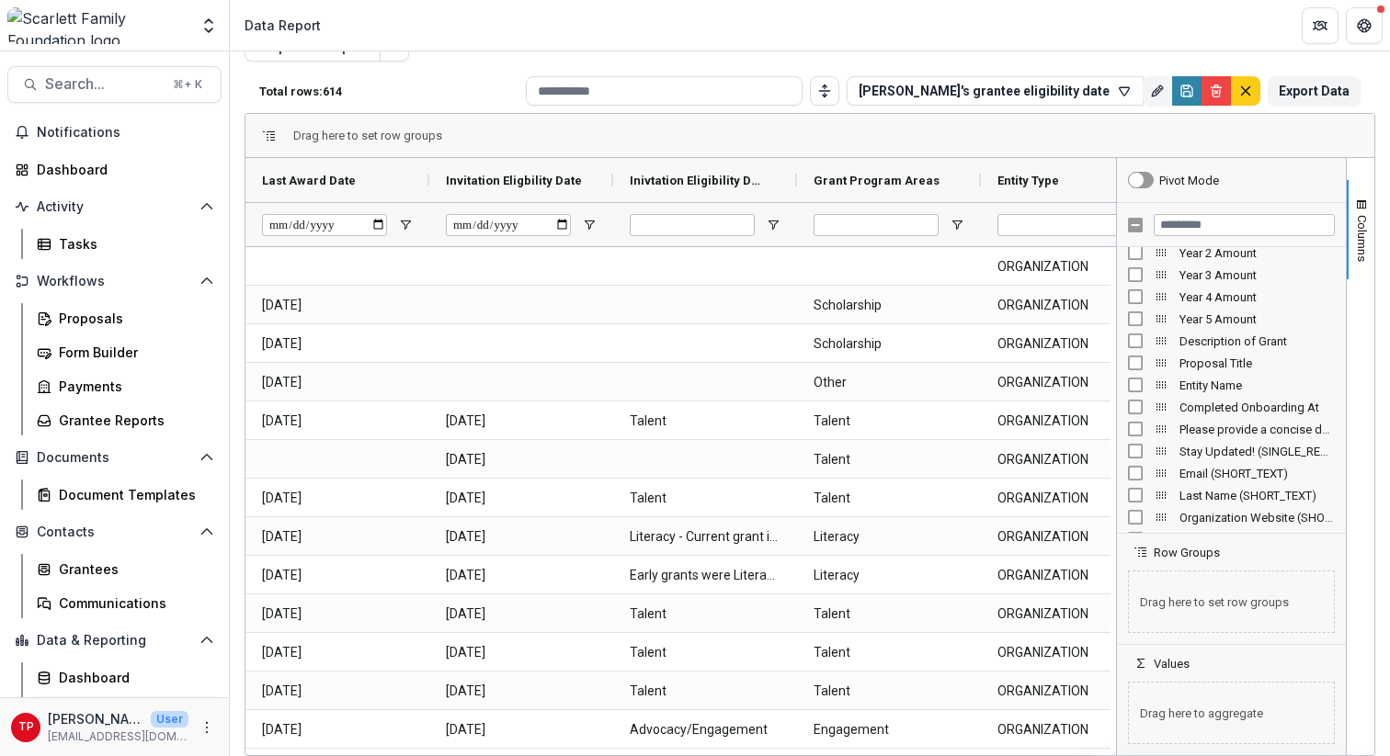
scroll to position [5458, 0]
